Goal: Transaction & Acquisition: Book appointment/travel/reservation

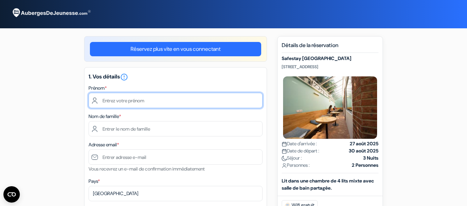
click at [105, 102] on input "text" at bounding box center [175, 100] width 174 height 15
type input "catherine"
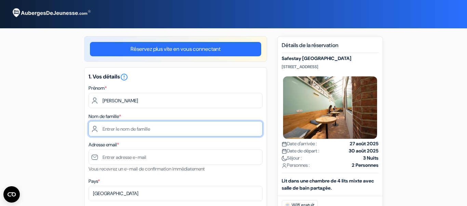
click at [97, 129] on input "text" at bounding box center [175, 128] width 174 height 15
type input "FRANCOIS"
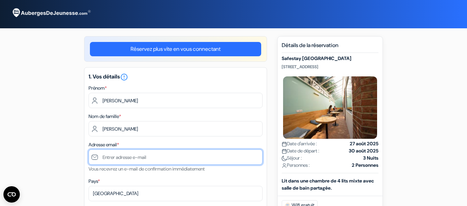
click at [103, 157] on input "text" at bounding box center [175, 157] width 174 height 15
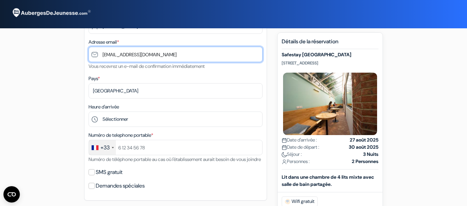
scroll to position [102, 0]
type input "[EMAIL_ADDRESS][DOMAIN_NAME]"
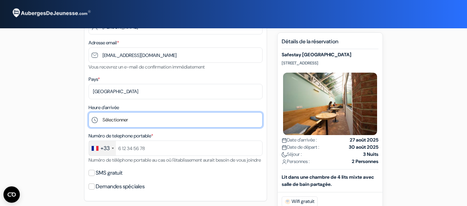
click at [88, 112] on select "Sélectionner 1:00 2:00 3:00 4:00 5:00 6:00 7:00 8:00 9:00 10:00 11:00 12:00 13:…" at bounding box center [175, 119] width 174 height 15
select select "18"
click option "18:00" at bounding box center [0, 0] width 0 height 0
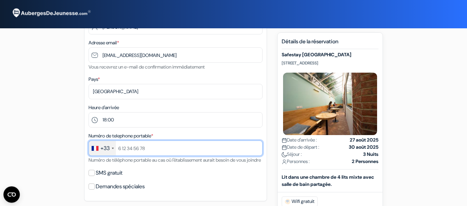
click at [159, 147] on input "text" at bounding box center [175, 148] width 174 height 15
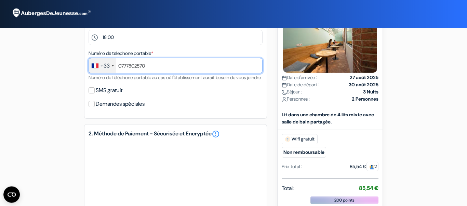
scroll to position [185, 0]
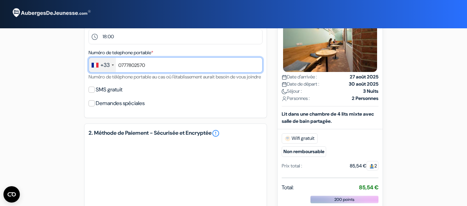
type input "0777802570"
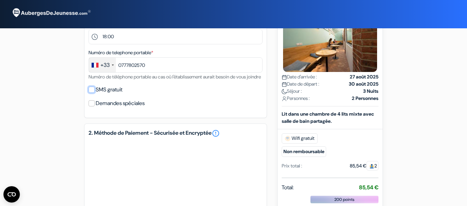
click at [90, 93] on input "SMS gratuit" at bounding box center [91, 90] width 6 height 6
checkbox input "true"
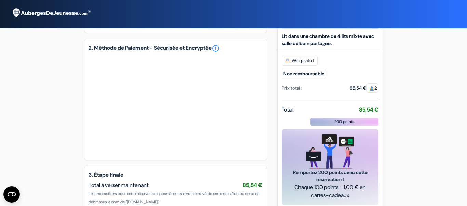
scroll to position [291, 0]
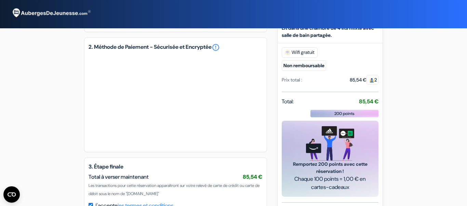
click at [58, 146] on div "add_box Safestay Bratislava Presidential Palace 9/A Leškova St., Bratislava, Sl…" at bounding box center [233, 4] width 389 height 519
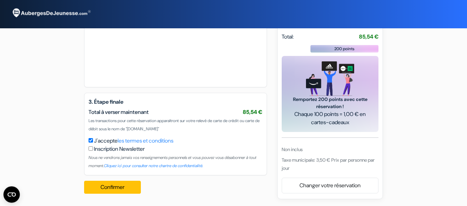
scroll to position [364, 0]
click at [113, 189] on button "Confirmer Loading..." at bounding box center [112, 187] width 57 height 13
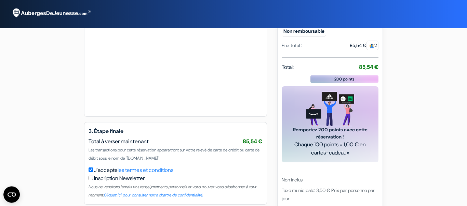
scroll to position [365, 0]
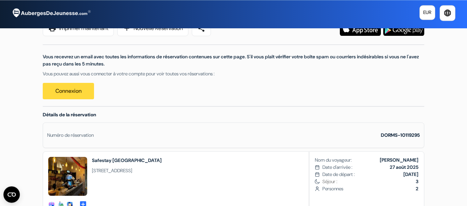
scroll to position [100, 0]
